Goal: Contribute content

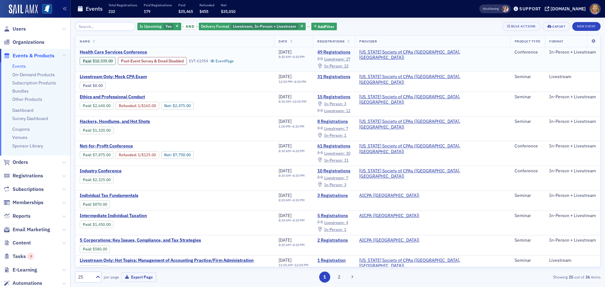
click at [135, 53] on span "Health Care Services Conference" at bounding box center [133, 52] width 106 height 6
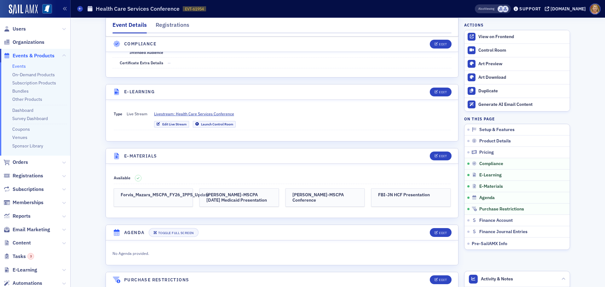
scroll to position [1229, 0]
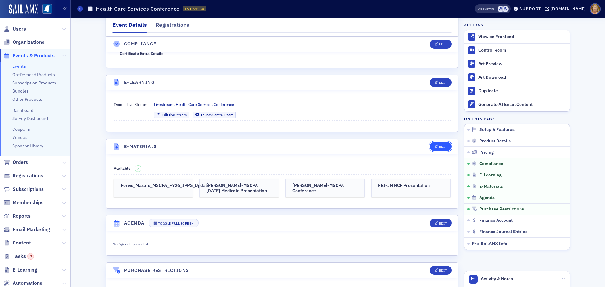
click at [440, 145] on div "Edit" at bounding box center [443, 146] width 8 height 3
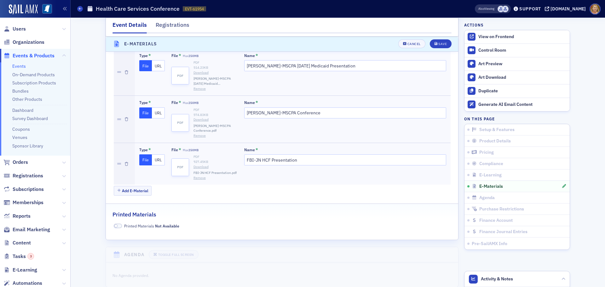
scroll to position [1433, 0]
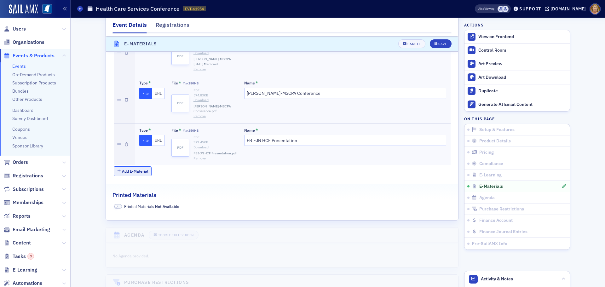
click at [138, 166] on button "Add E-Material" at bounding box center [133, 171] width 38 height 10
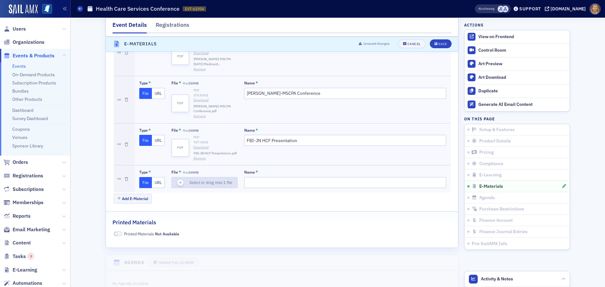
click at [178, 180] on icon "button" at bounding box center [181, 183] width 6 height 6
type input "TrueCare Update - 2025 MSCPA Healthcare Services Conference"
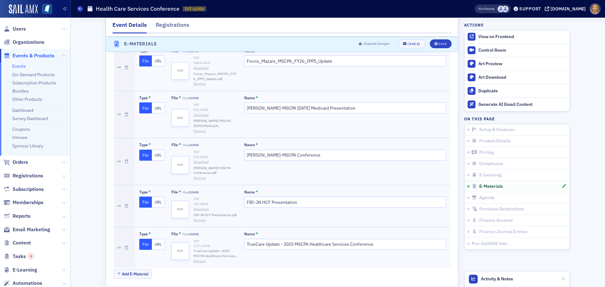
scroll to position [1370, 0]
click at [438, 43] on div "Save" at bounding box center [442, 44] width 9 height 3
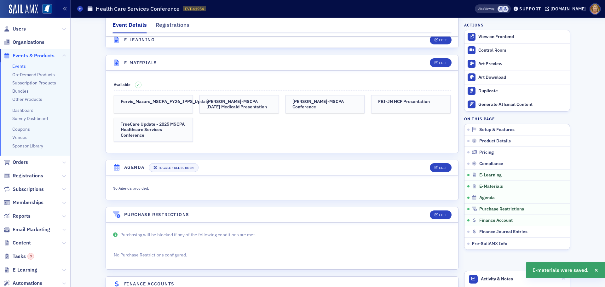
scroll to position [1307, 0]
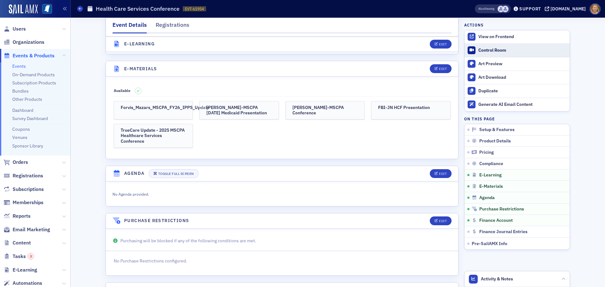
click at [493, 49] on div "Control Room" at bounding box center [522, 51] width 88 height 6
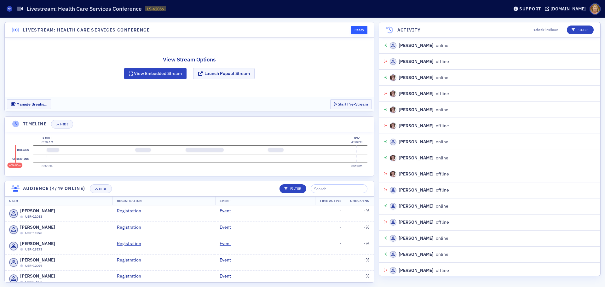
scroll to position [51, 0]
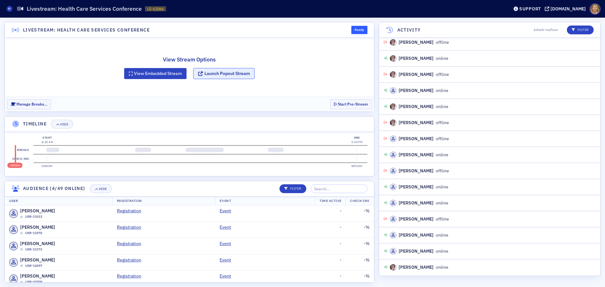
click at [224, 74] on button "Launch Popout Stream" at bounding box center [223, 73] width 61 height 11
